Goal: Task Accomplishment & Management: Manage account settings

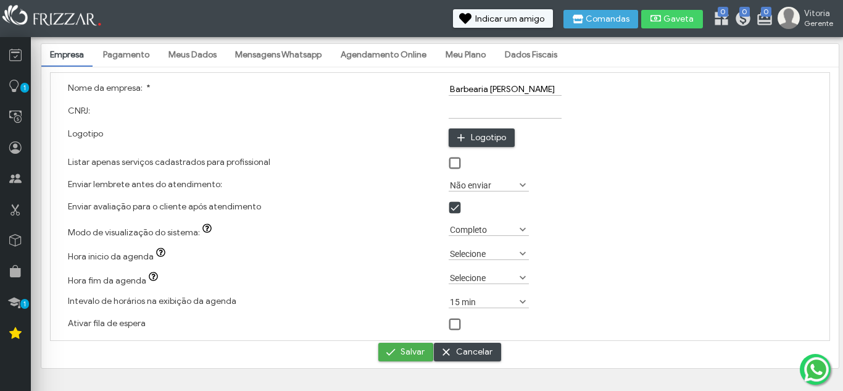
click at [135, 57] on link "Pagamento" at bounding box center [126, 54] width 64 height 21
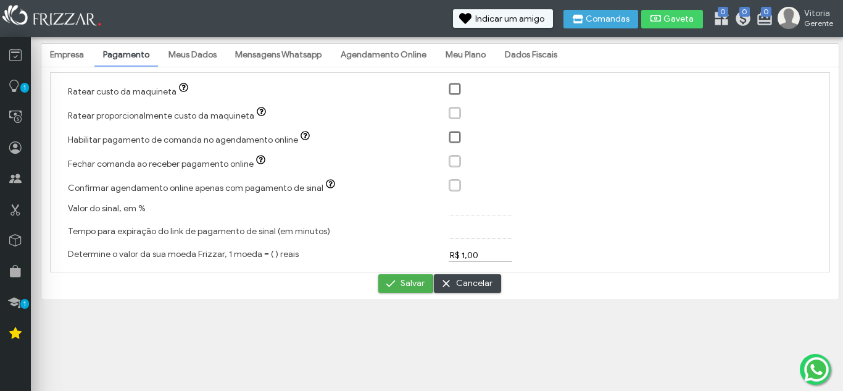
click at [406, 49] on link "Agendamento Online" at bounding box center [383, 54] width 103 height 21
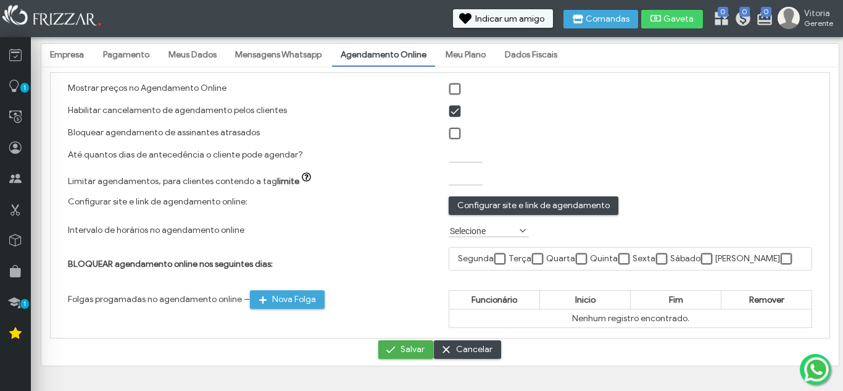
click at [459, 57] on link "Meu Plano" at bounding box center [465, 54] width 57 height 21
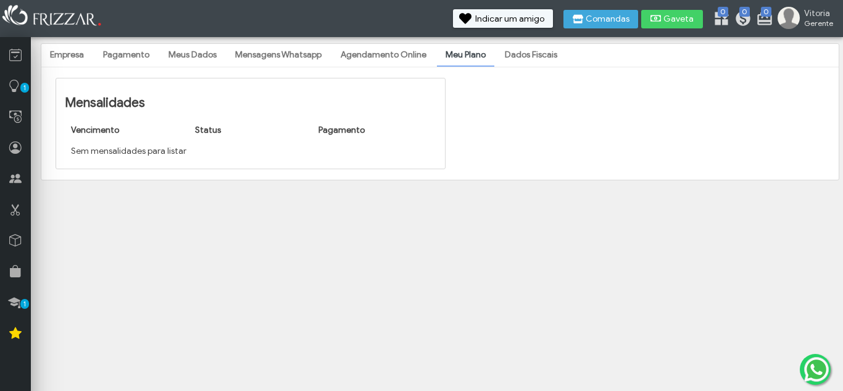
click at [527, 53] on link "Dados Fiscais" at bounding box center [531, 54] width 70 height 21
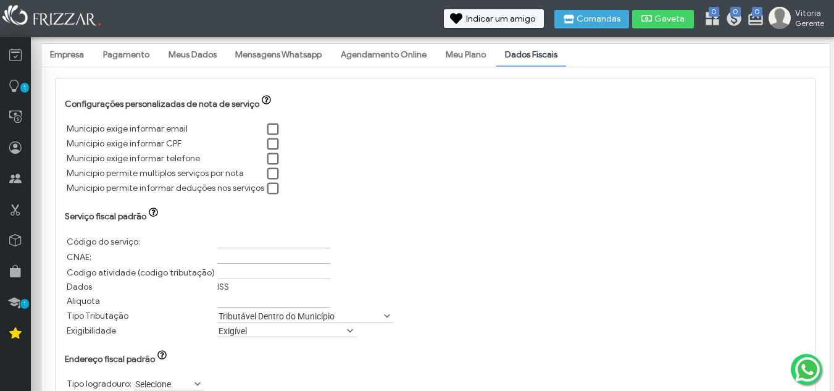
click at [415, 51] on link "Agendamento Online" at bounding box center [383, 54] width 103 height 21
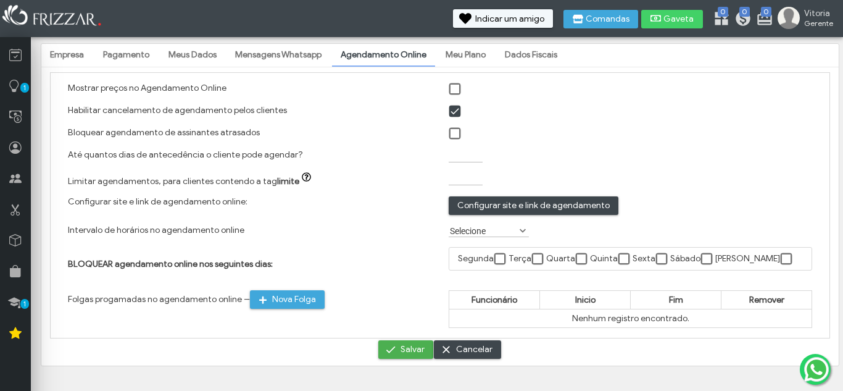
click at [283, 53] on link "Mensagens Whatsapp" at bounding box center [279, 54] width 104 height 21
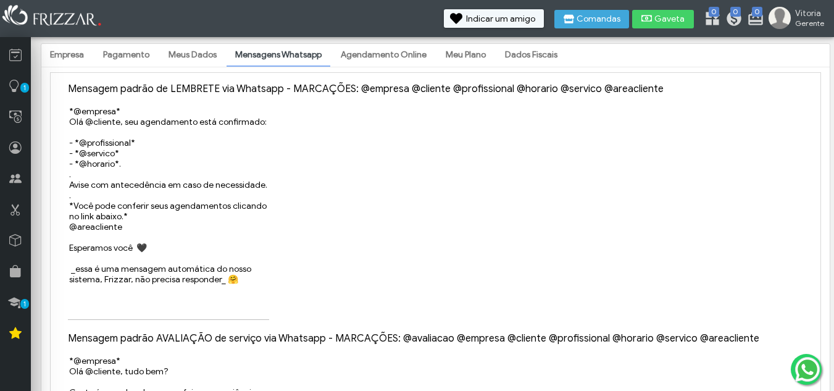
click at [186, 51] on link "Meus Dados" at bounding box center [192, 54] width 65 height 21
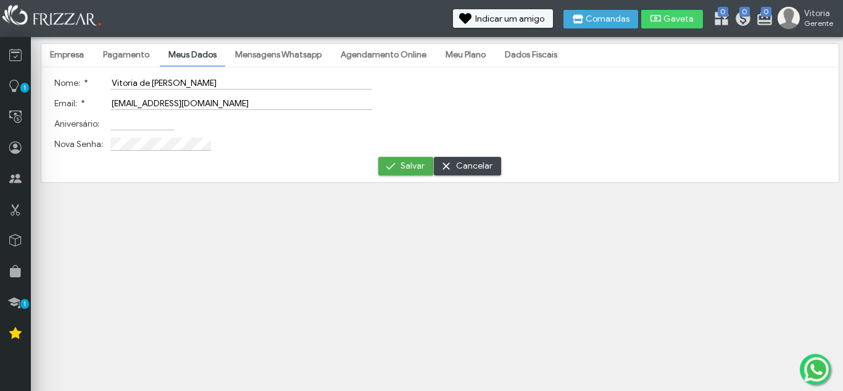
click at [131, 62] on link "Pagamento" at bounding box center [126, 54] width 64 height 21
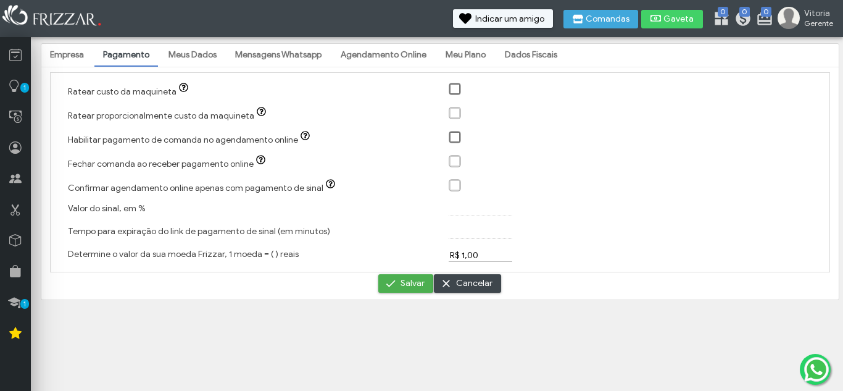
click at [63, 56] on link "Empresa" at bounding box center [66, 54] width 51 height 21
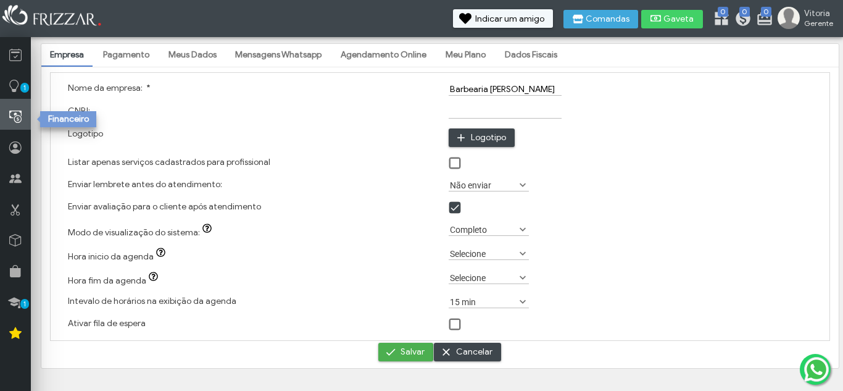
click at [15, 115] on icon at bounding box center [15, 116] width 12 height 15
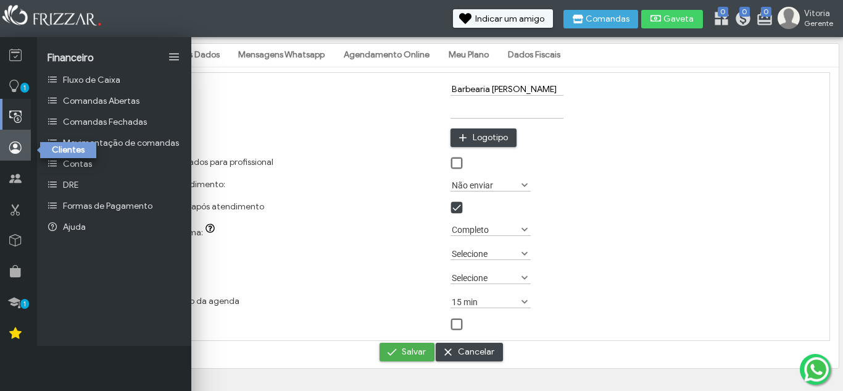
click at [12, 144] on icon at bounding box center [15, 147] width 12 height 15
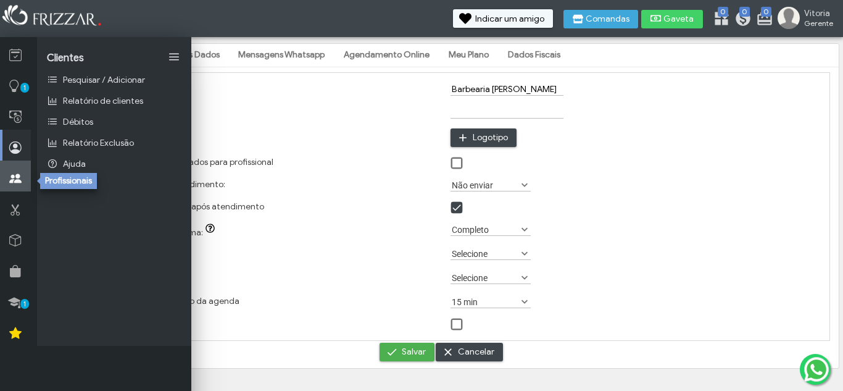
click at [6, 184] on link at bounding box center [15, 176] width 31 height 31
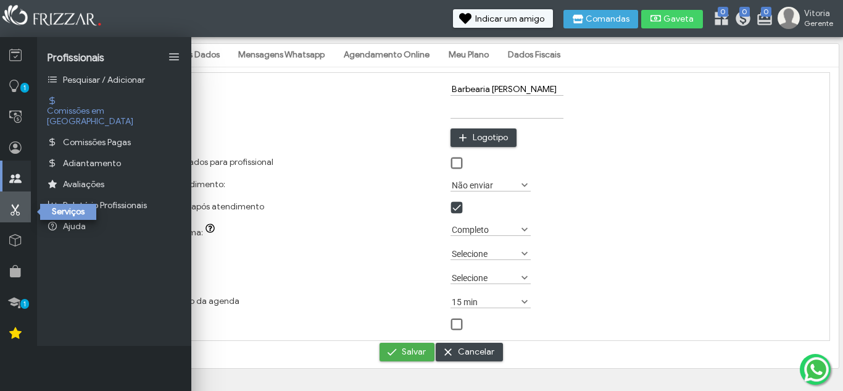
click at [9, 204] on icon at bounding box center [15, 209] width 12 height 15
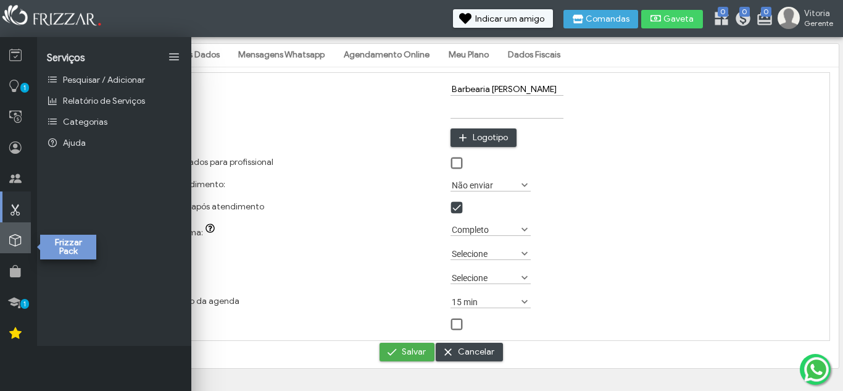
click at [9, 230] on link at bounding box center [15, 237] width 31 height 31
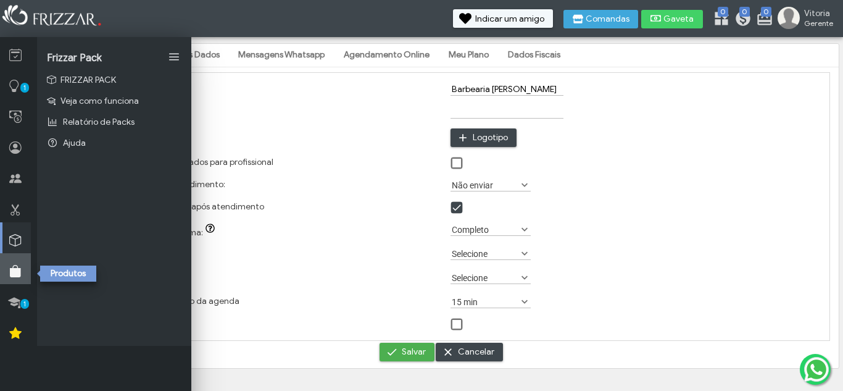
click at [9, 274] on icon at bounding box center [15, 271] width 12 height 15
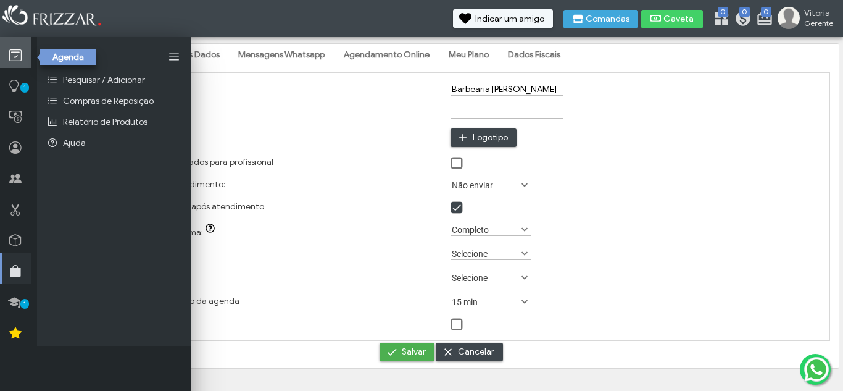
click at [4, 65] on link at bounding box center [15, 52] width 31 height 31
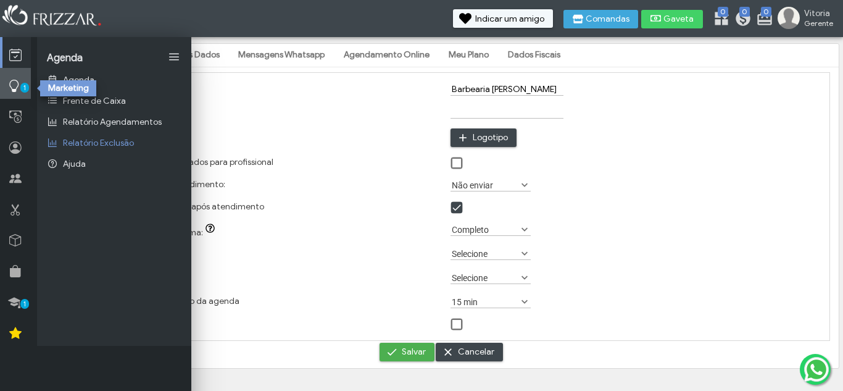
click at [11, 93] on icon at bounding box center [14, 85] width 12 height 15
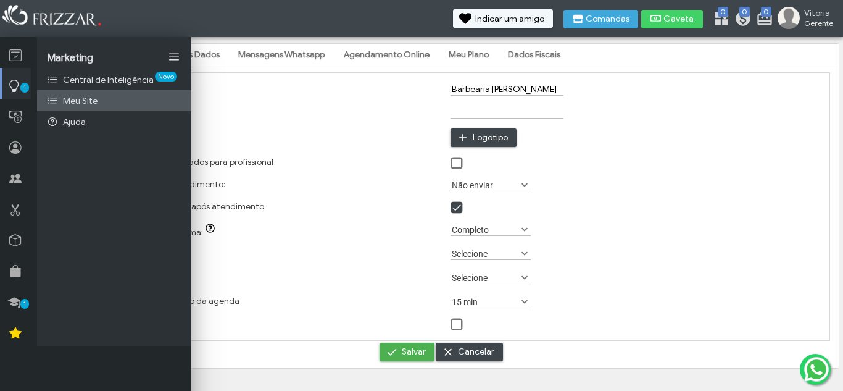
click at [116, 91] on link "Meu Site" at bounding box center [114, 100] width 154 height 21
